Goal: Find specific page/section: Find specific page/section

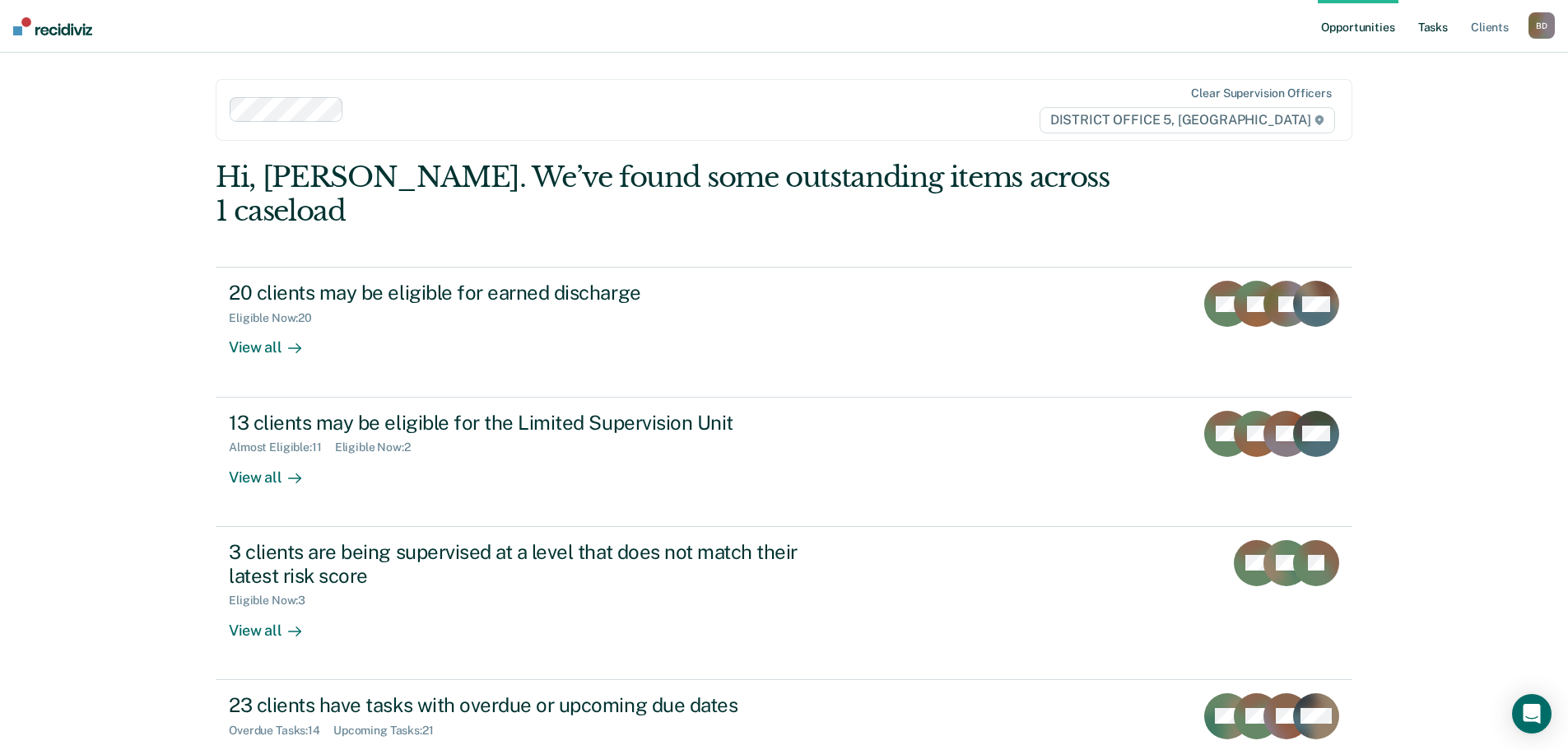
click at [1437, 25] on link "Tasks" at bounding box center [1433, 26] width 37 height 53
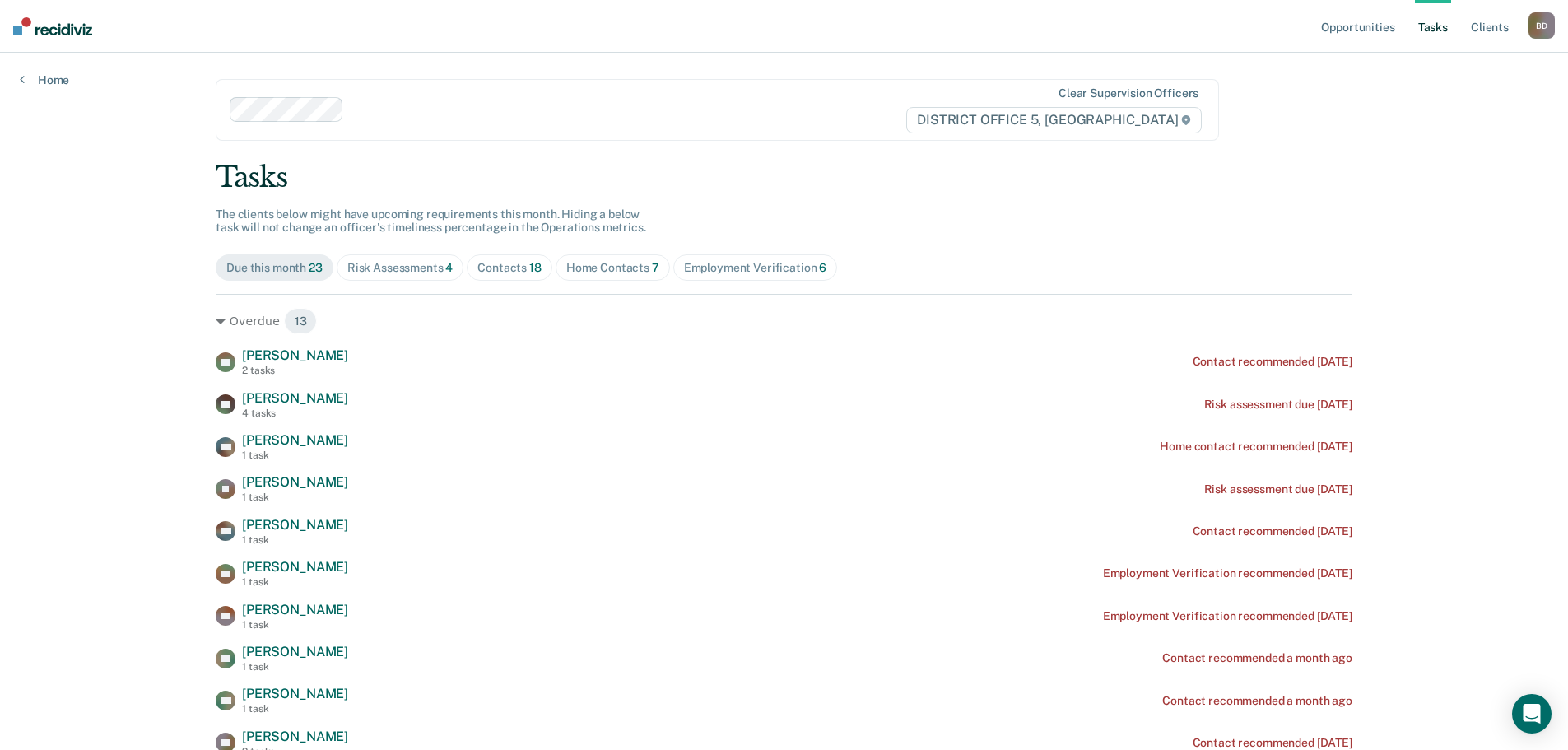
click at [570, 265] on div "Home Contacts 7" at bounding box center [613, 268] width 93 height 14
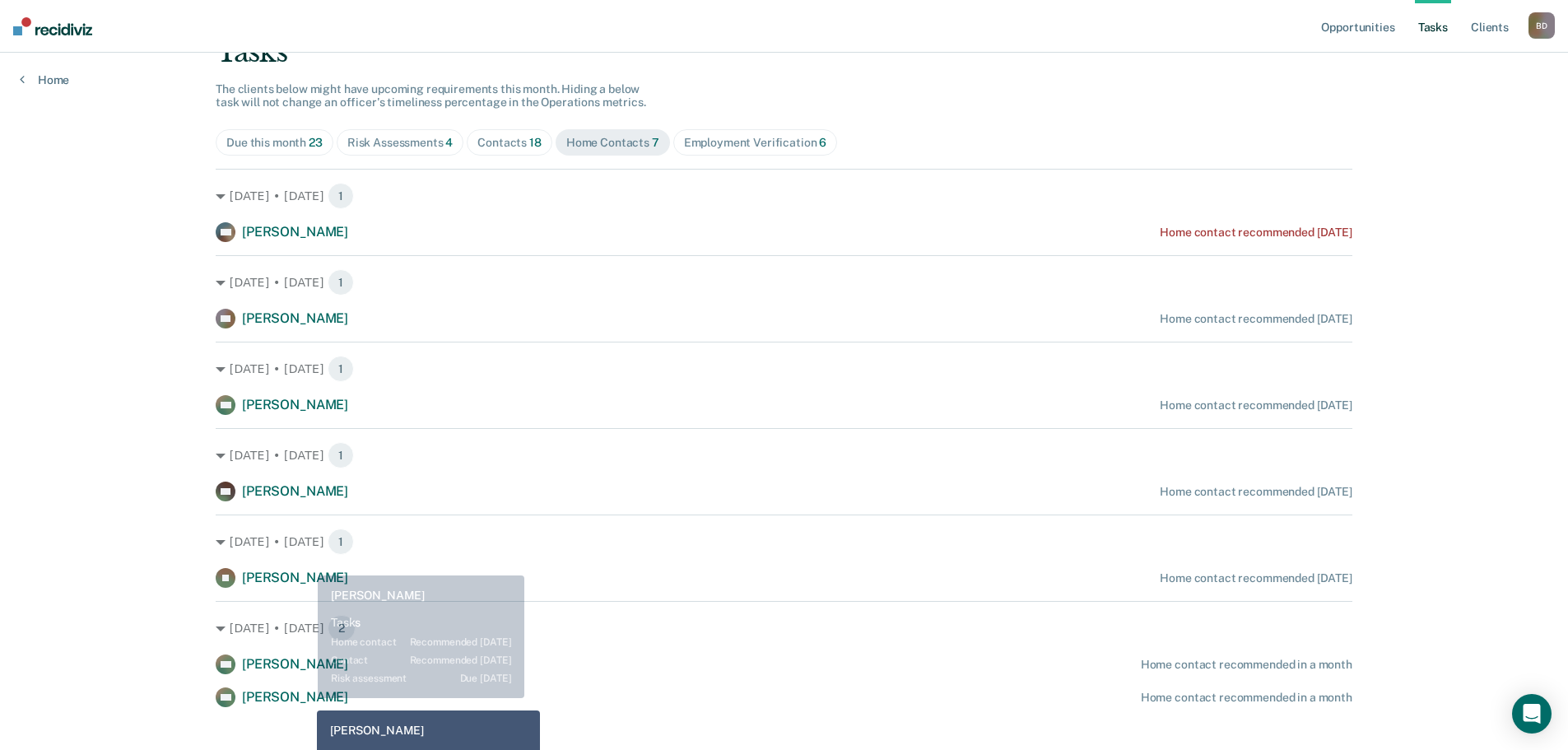
scroll to position [148, 0]
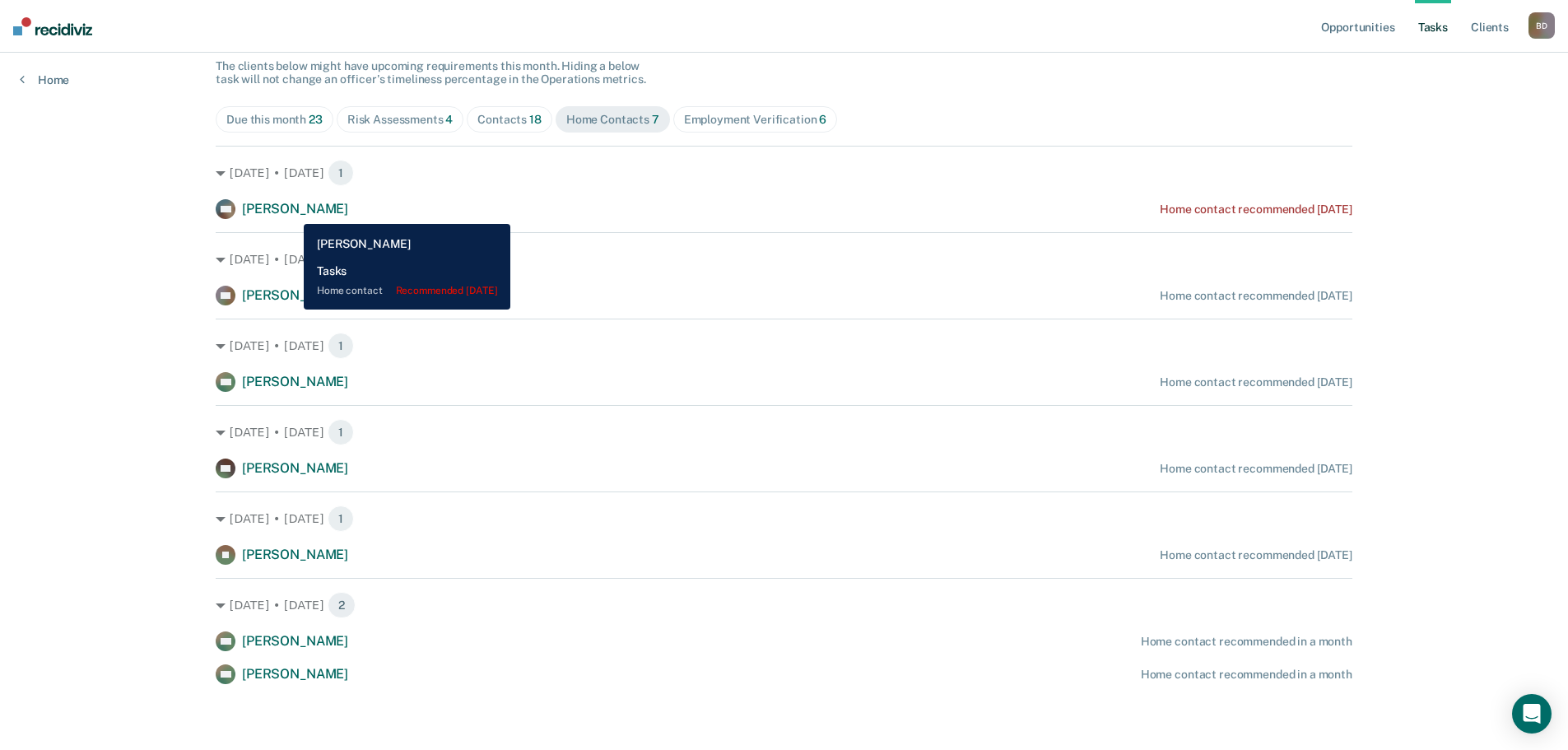
click at [291, 212] on span "[PERSON_NAME]" at bounding box center [295, 208] width 106 height 16
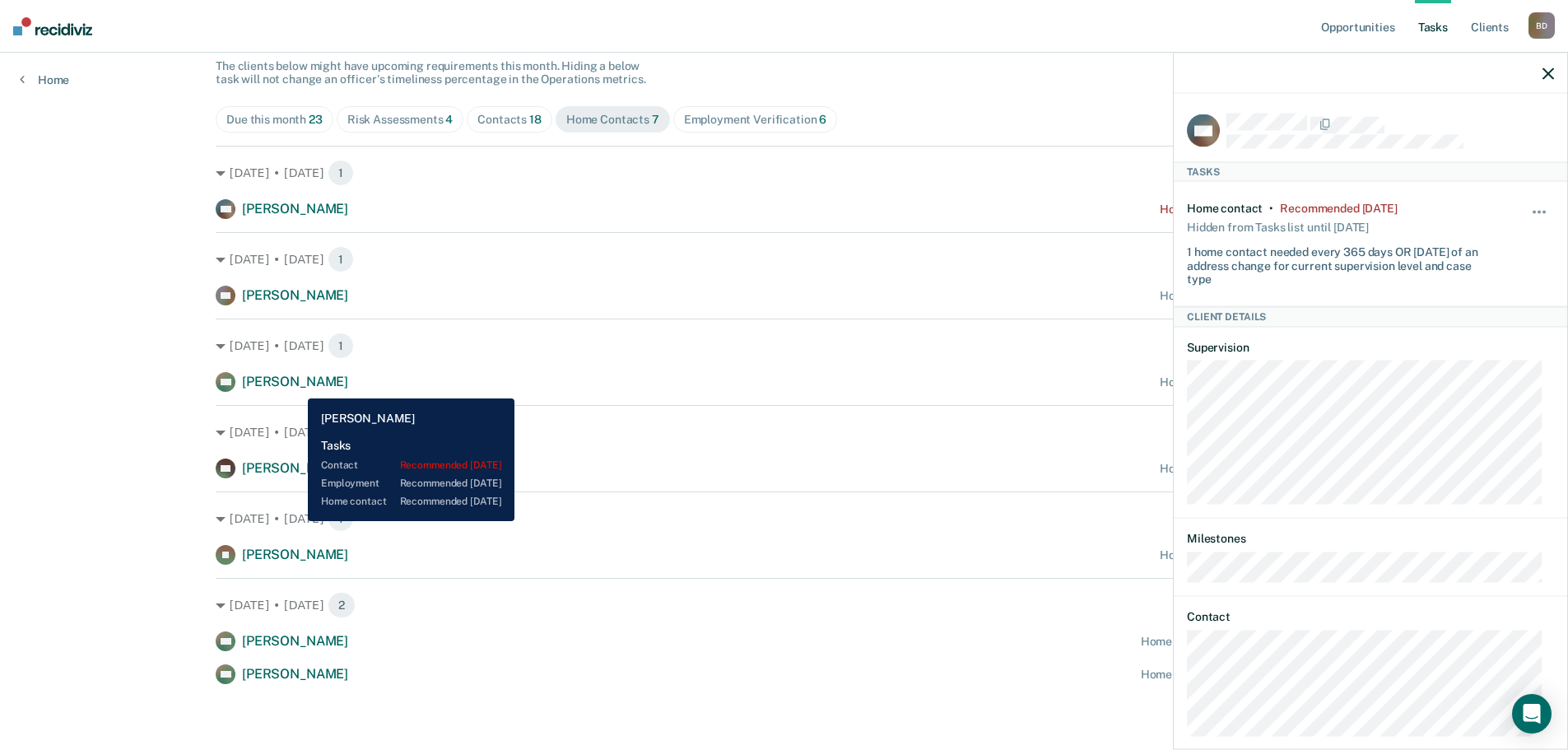
click at [296, 386] on span "[PERSON_NAME]" at bounding box center [295, 381] width 106 height 16
